Goal: Task Accomplishment & Management: Use online tool/utility

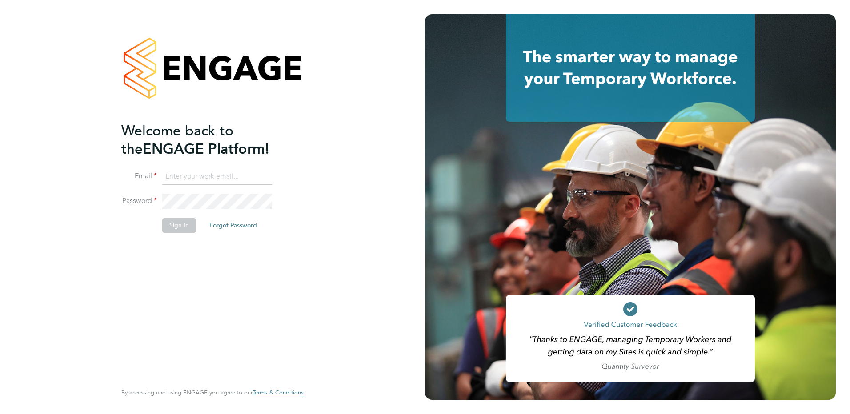
type input "[EMAIL_ADDRESS][DOMAIN_NAME]"
click at [187, 227] on button "Sign In" at bounding box center [179, 225] width 34 height 14
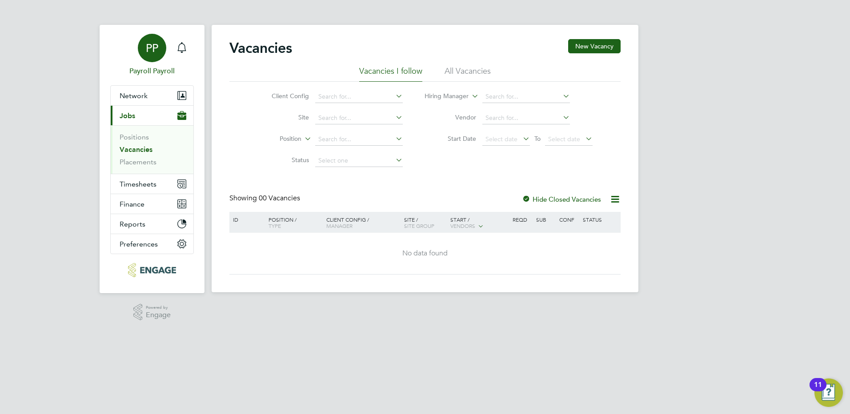
click at [160, 43] on div "PP" at bounding box center [152, 48] width 28 height 28
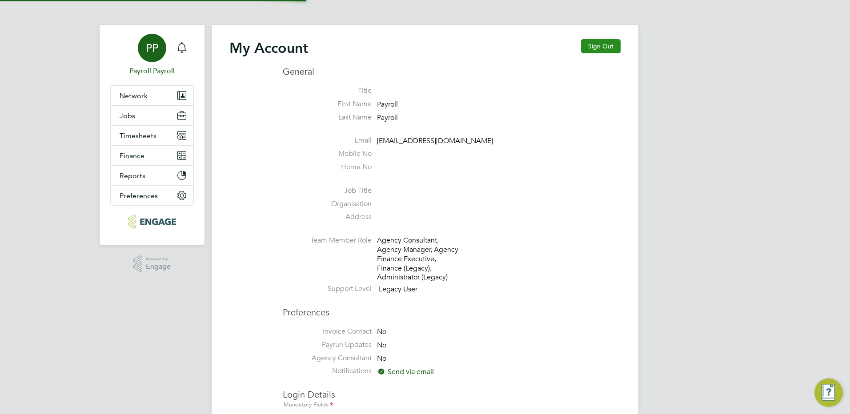
type input "[EMAIL_ADDRESS][DOMAIN_NAME]"
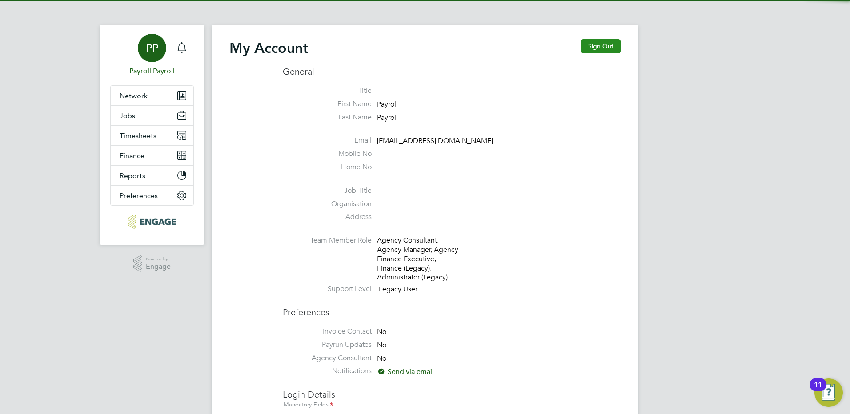
click at [602, 43] on button "Sign Out" at bounding box center [601, 46] width 40 height 14
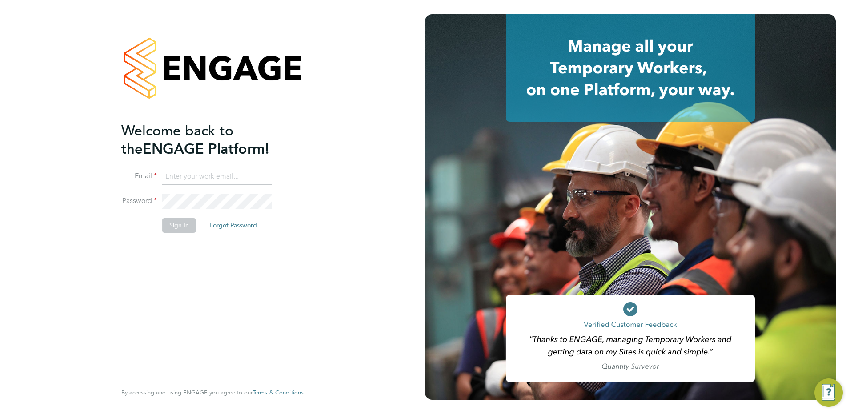
type input "[EMAIL_ADDRESS][DOMAIN_NAME]"
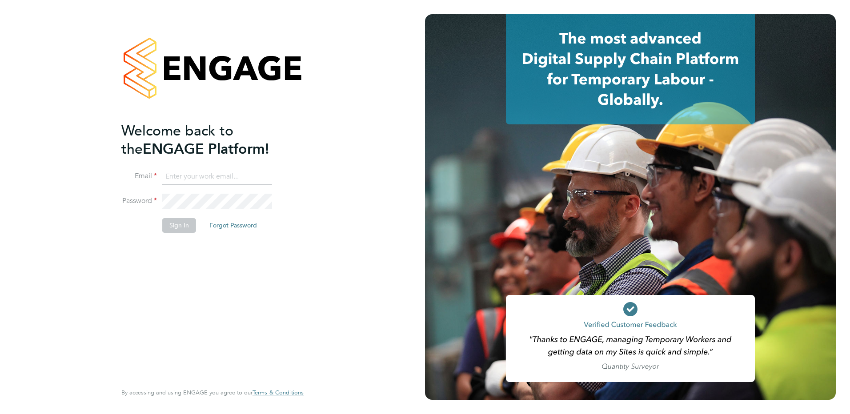
type input "[EMAIL_ADDRESS][DOMAIN_NAME]"
click at [184, 225] on button "Sign In" at bounding box center [179, 225] width 34 height 14
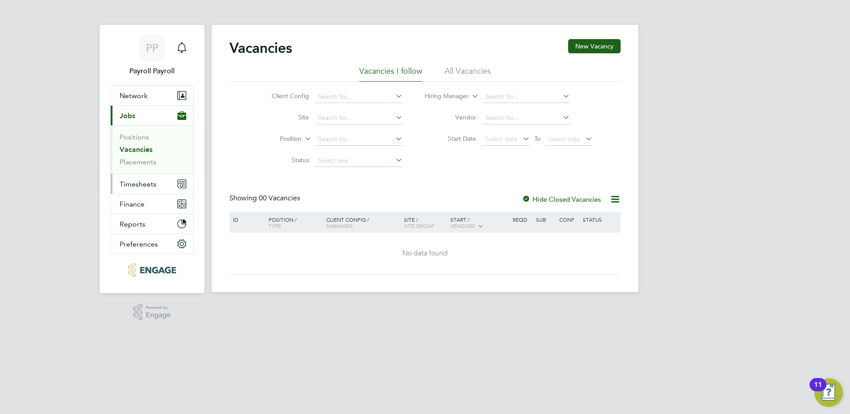
click at [149, 181] on span "Timesheets" at bounding box center [138, 184] width 37 height 8
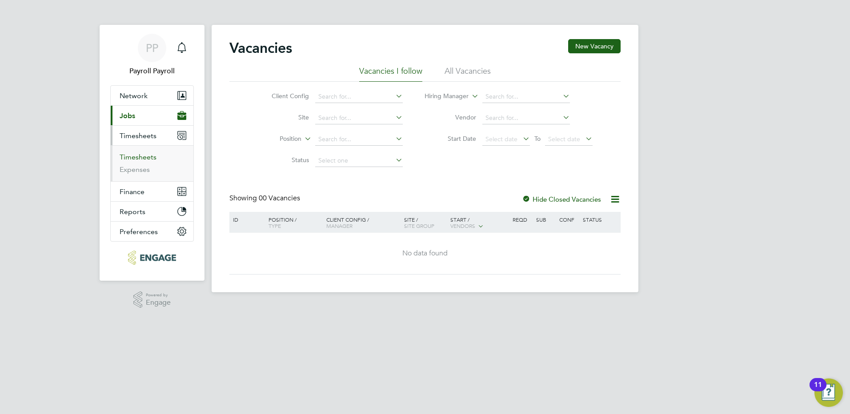
click at [137, 157] on link "Timesheets" at bounding box center [138, 157] width 37 height 8
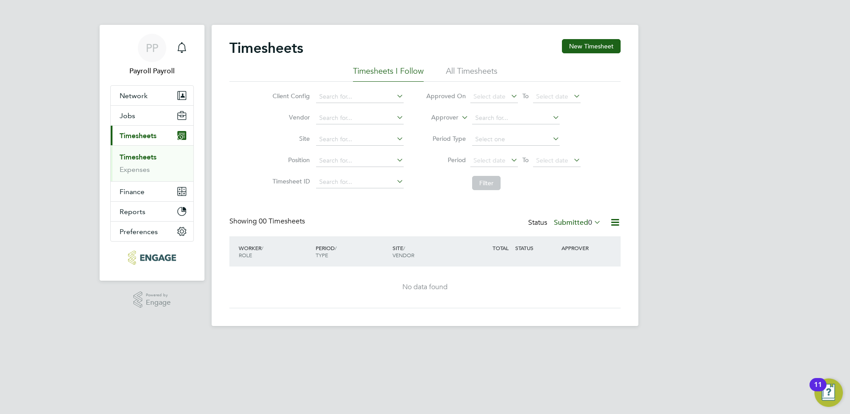
click at [457, 68] on li "All Timesheets" at bounding box center [472, 74] width 52 height 16
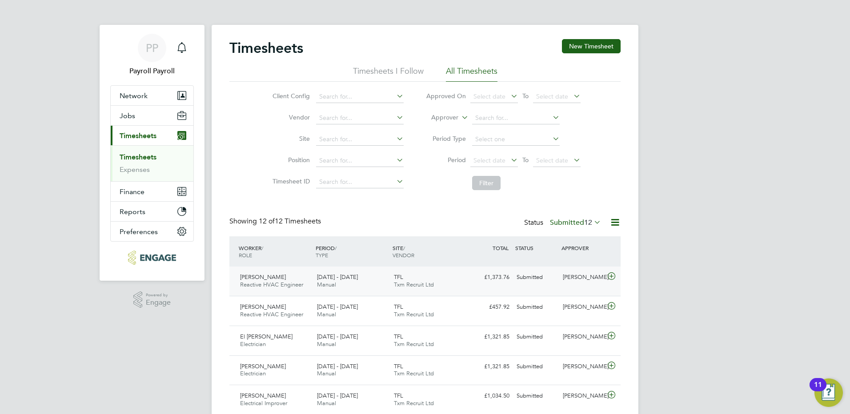
click at [612, 279] on icon at bounding box center [611, 276] width 11 height 7
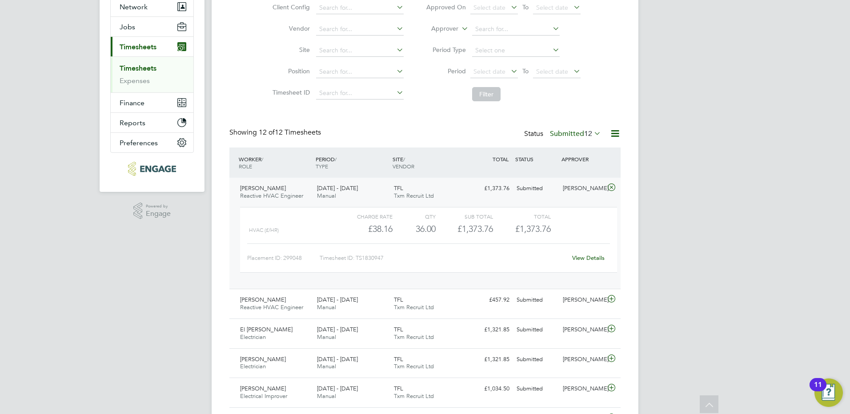
click at [824, 414] on html "PP Payroll Payroll Notifications Applications: Network Team Members Businesses …" at bounding box center [425, 279] width 850 height 737
click at [585, 260] on link "View Details" at bounding box center [588, 258] width 32 height 8
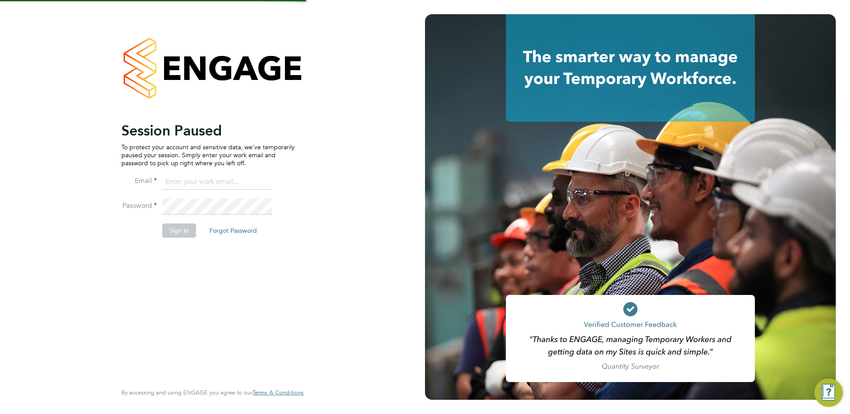
type input "[EMAIL_ADDRESS][DOMAIN_NAME]"
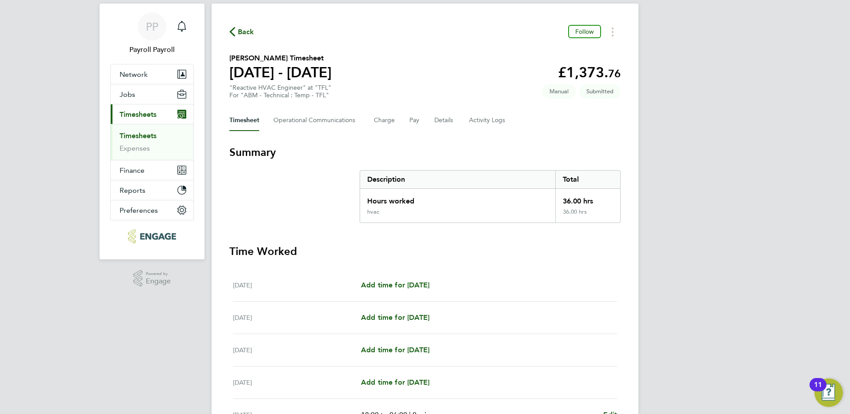
scroll to position [44, 0]
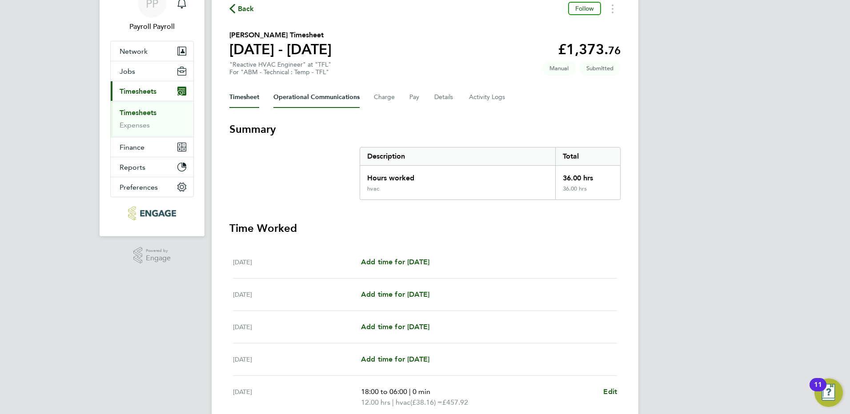
click at [310, 99] on Communications-tab "Operational Communications" at bounding box center [316, 97] width 86 height 21
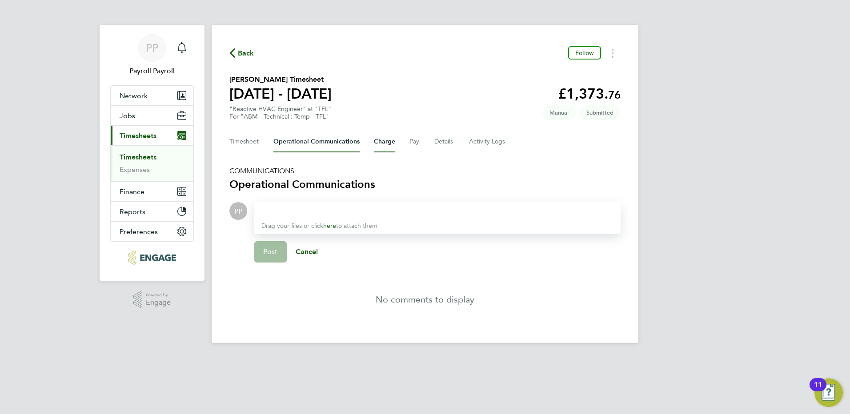
click at [386, 146] on button "Charge" at bounding box center [384, 141] width 21 height 21
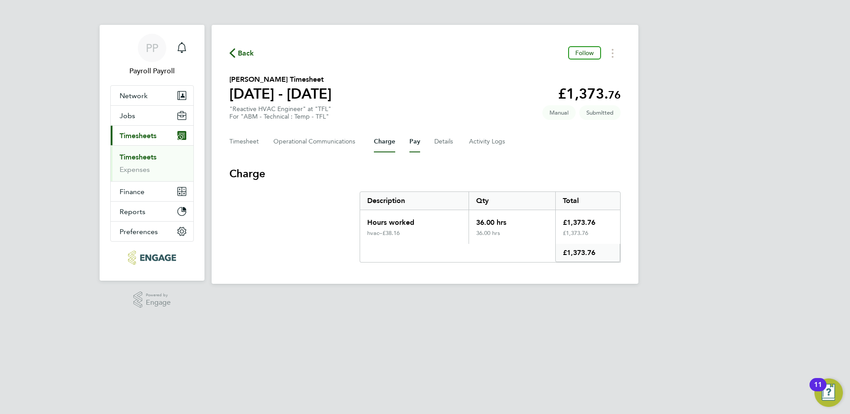
click at [410, 144] on button "Pay" at bounding box center [414, 141] width 11 height 21
click at [443, 143] on button "Details" at bounding box center [444, 141] width 20 height 21
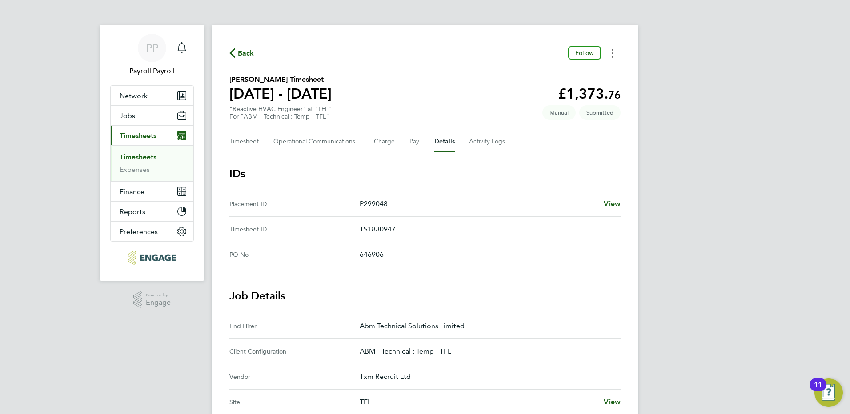
click at [614, 56] on button "Timesheets Menu" at bounding box center [612, 53] width 16 height 14
drag, startPoint x: 372, startPoint y: 71, endPoint x: 414, endPoint y: 81, distance: 42.5
click at [373, 71] on div "Back Follow Daryl Tunnicliff's Timesheet 20 - 26 Sept 2025 £1,373. 76 "Reactive…" at bounding box center [425, 363] width 427 height 677
click at [243, 144] on button "Timesheet" at bounding box center [244, 141] width 30 height 21
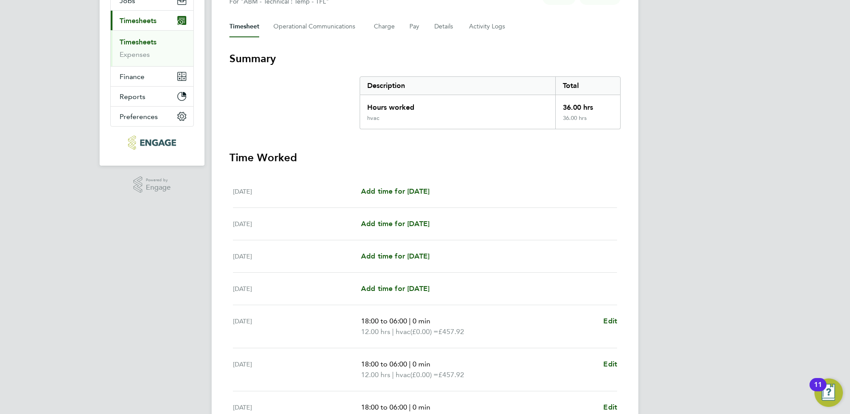
scroll to position [36, 0]
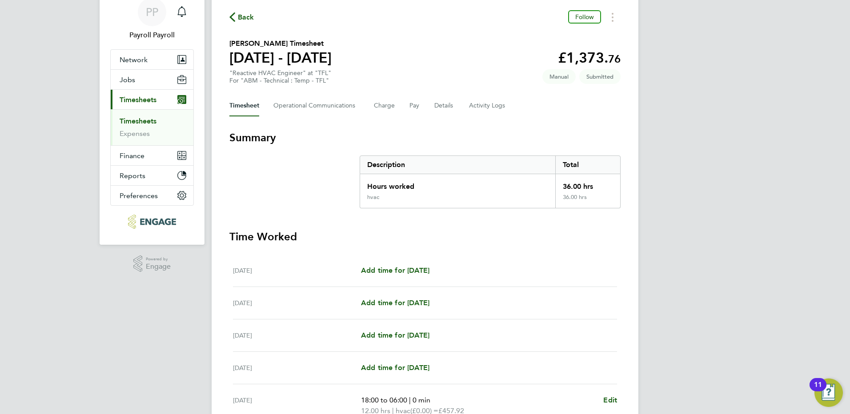
click at [248, 19] on span "Back" at bounding box center [246, 17] width 16 height 11
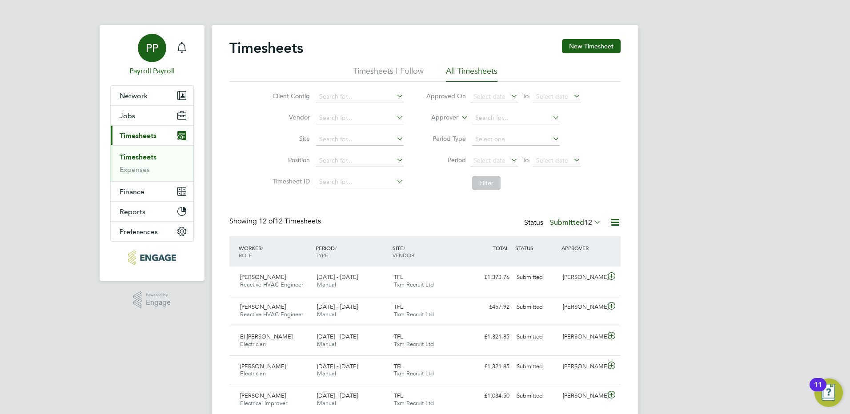
click at [162, 52] on div "PP" at bounding box center [152, 48] width 28 height 28
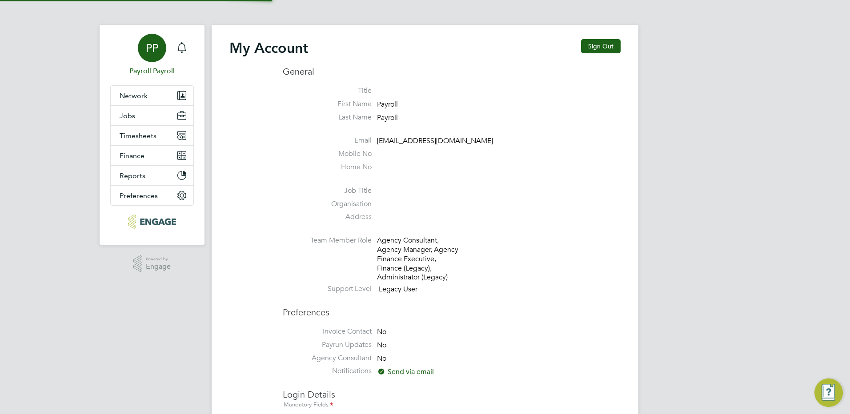
type input "[EMAIL_ADDRESS][DOMAIN_NAME]"
click at [603, 50] on button "Sign Out" at bounding box center [601, 46] width 40 height 14
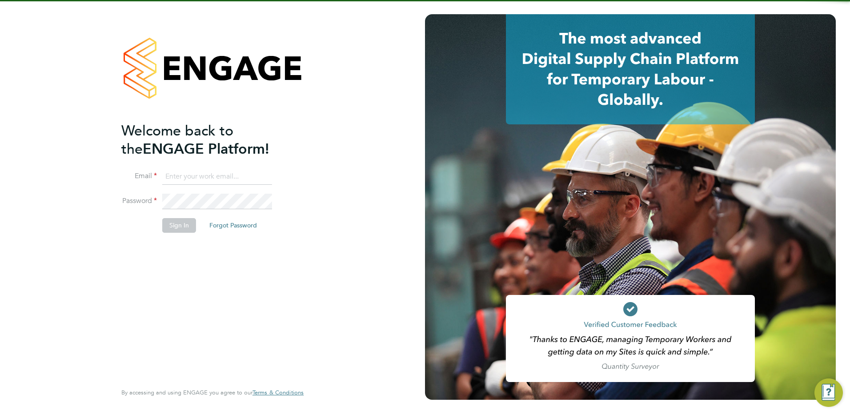
type input "[EMAIL_ADDRESS][DOMAIN_NAME]"
